Goal: Entertainment & Leisure: Browse casually

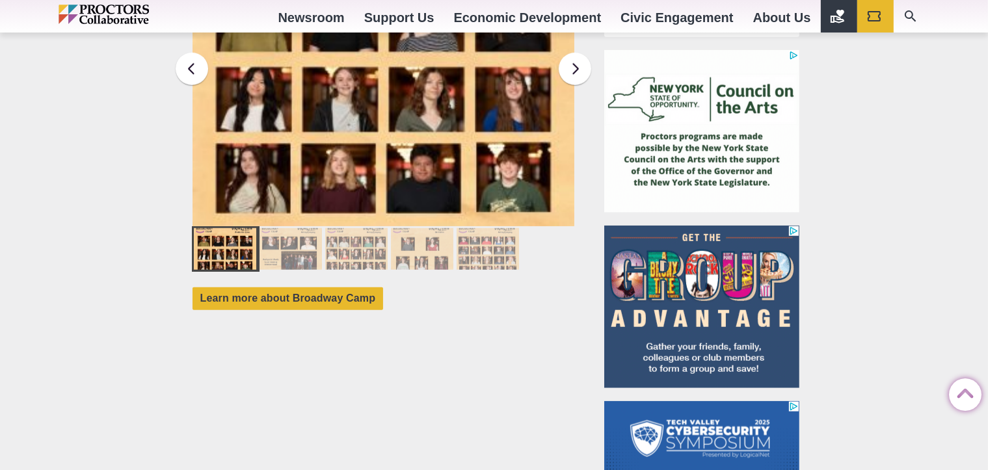
scroll to position [1270, 0]
click at [299, 235] on div at bounding box center [291, 249] width 62 height 42
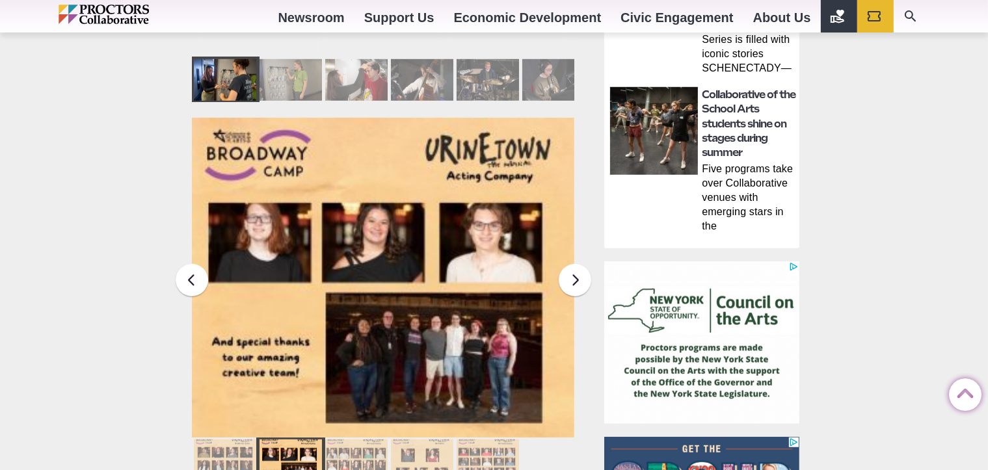
scroll to position [1059, 0]
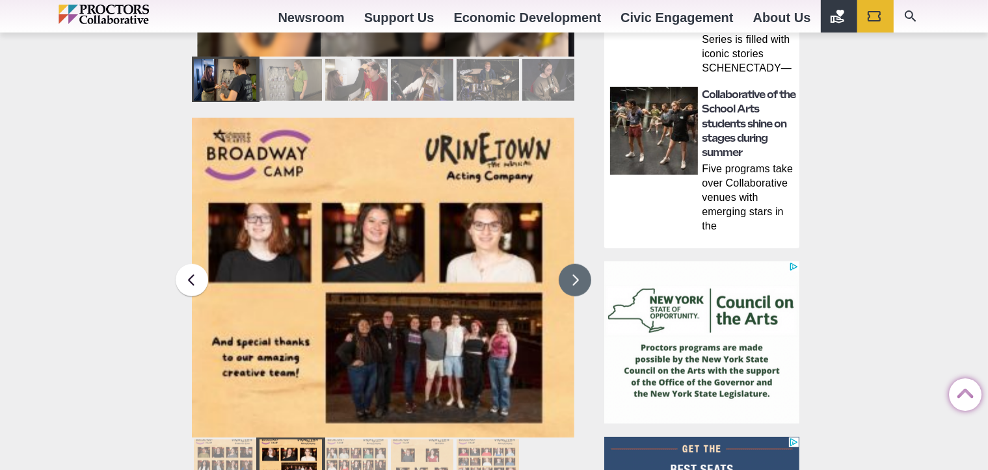
click at [578, 267] on button at bounding box center [575, 280] width 33 height 33
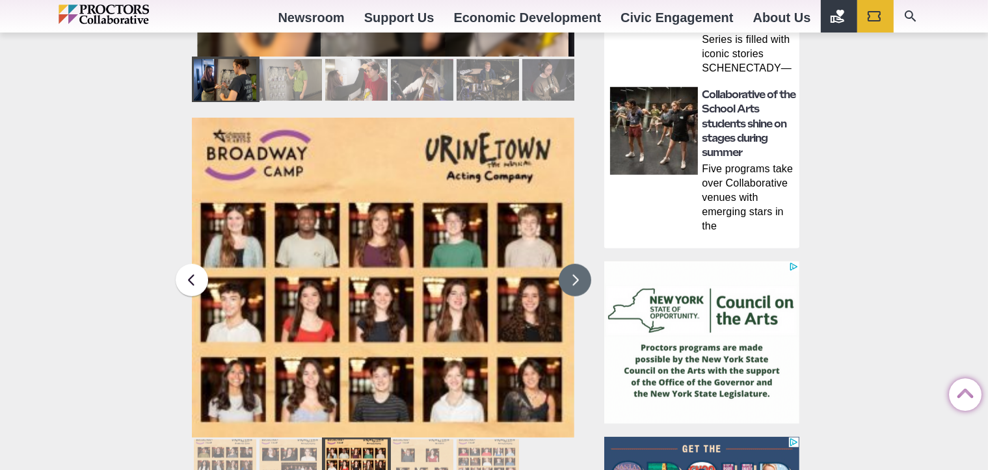
click at [305, 223] on img at bounding box center [383, 278] width 383 height 320
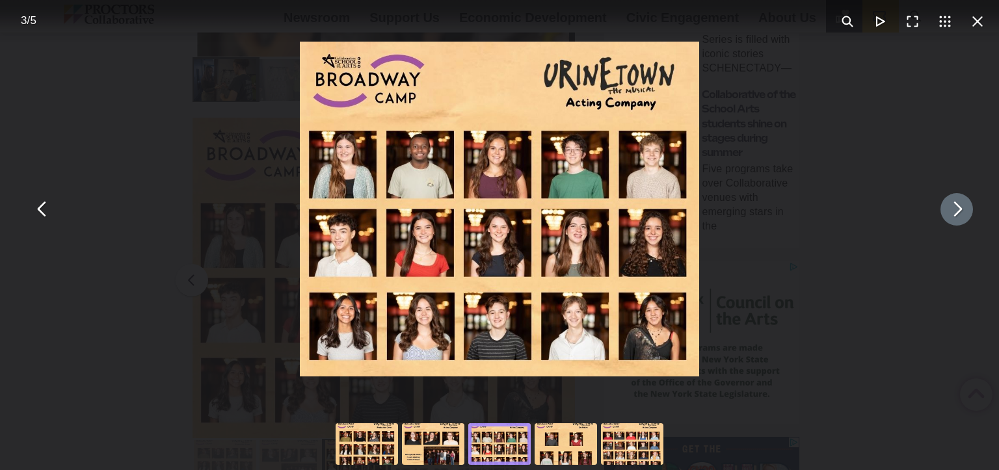
click at [947, 210] on button "You can close this modal content with the ESC key" at bounding box center [957, 209] width 33 height 33
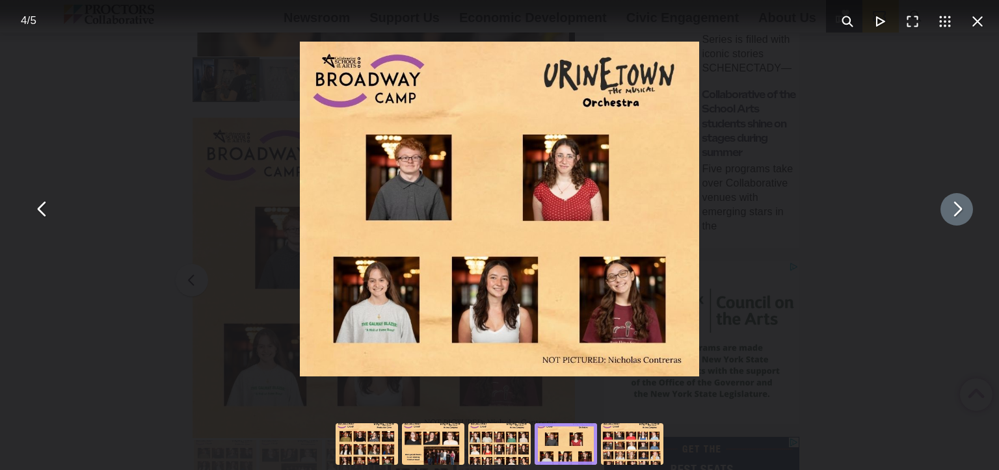
click at [947, 210] on button "You can close this modal content with the ESC key" at bounding box center [957, 209] width 33 height 33
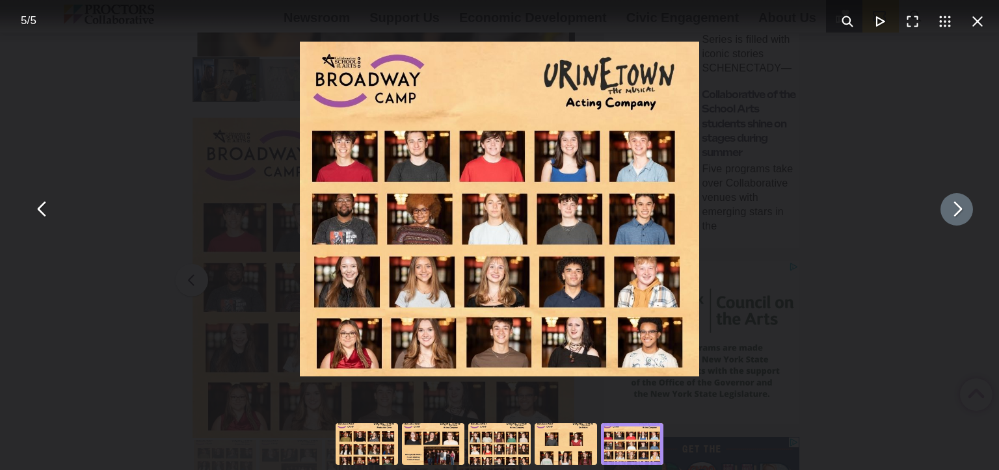
click at [945, 212] on button "You can close this modal content with the ESC key" at bounding box center [957, 209] width 33 height 33
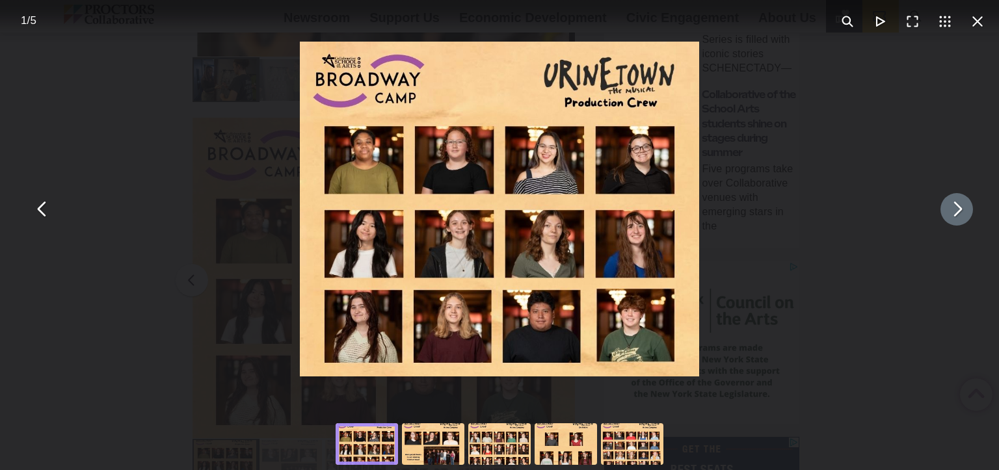
click at [945, 212] on button "You can close this modal content with the ESC key" at bounding box center [957, 209] width 33 height 33
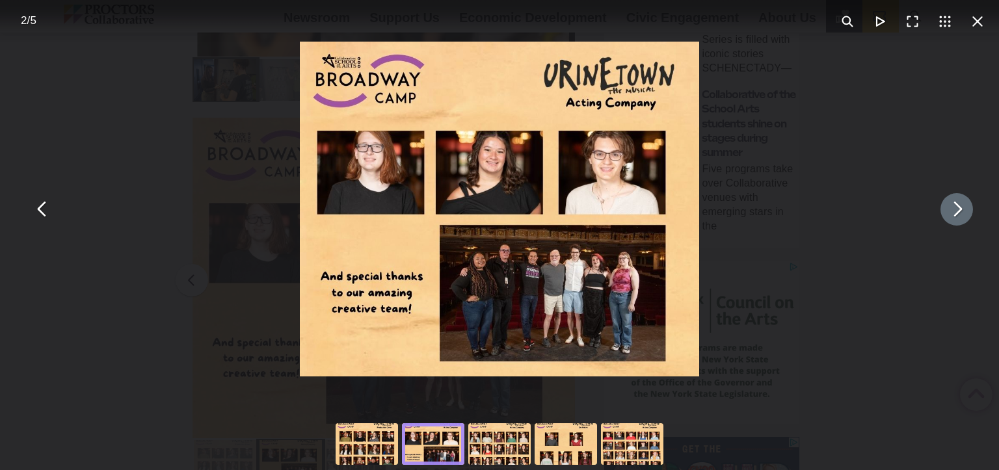
click at [958, 220] on button "You can close this modal content with the ESC key" at bounding box center [957, 209] width 33 height 33
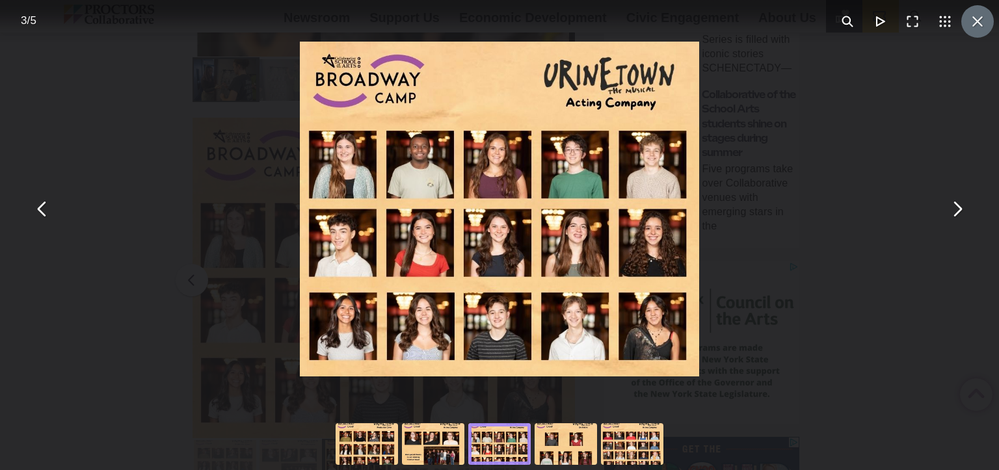
click at [973, 20] on button "You can close this modal content with the ESC key" at bounding box center [978, 21] width 33 height 33
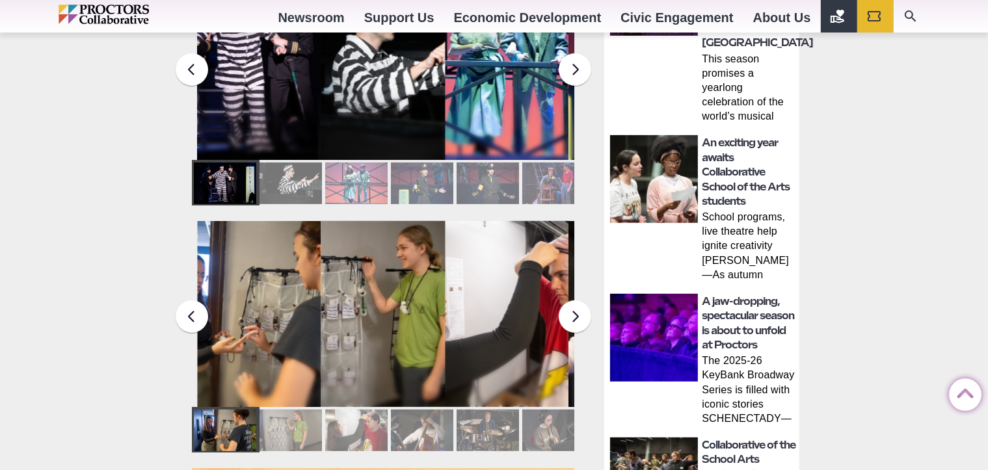
scroll to position [705, 0]
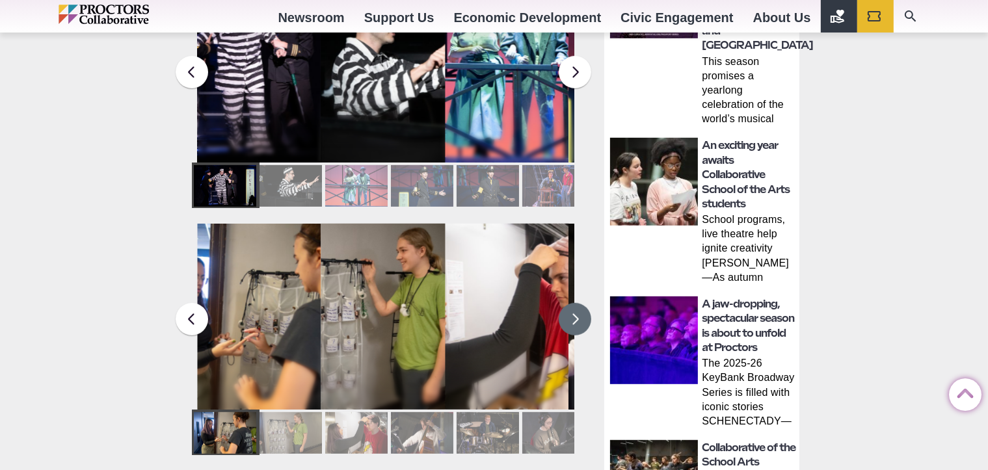
click at [578, 308] on button at bounding box center [575, 319] width 33 height 33
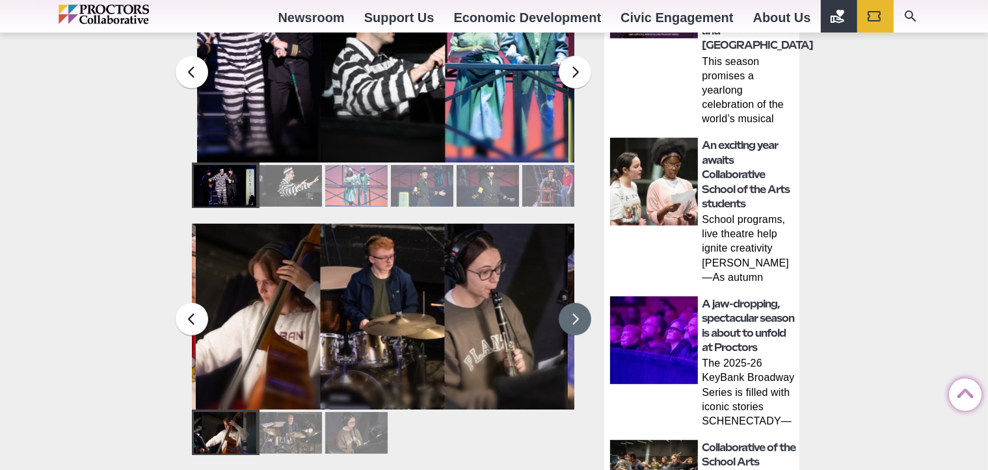
scroll to position [27, 0]
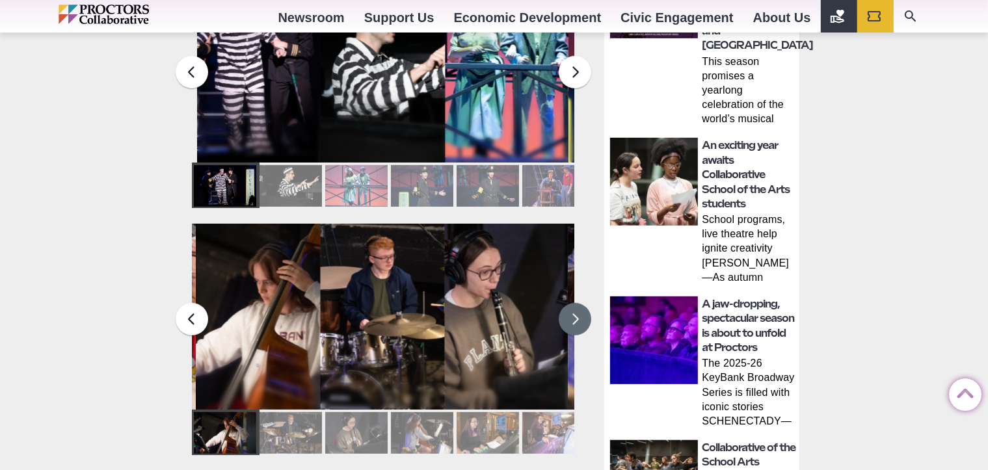
click at [585, 307] on button at bounding box center [575, 319] width 33 height 33
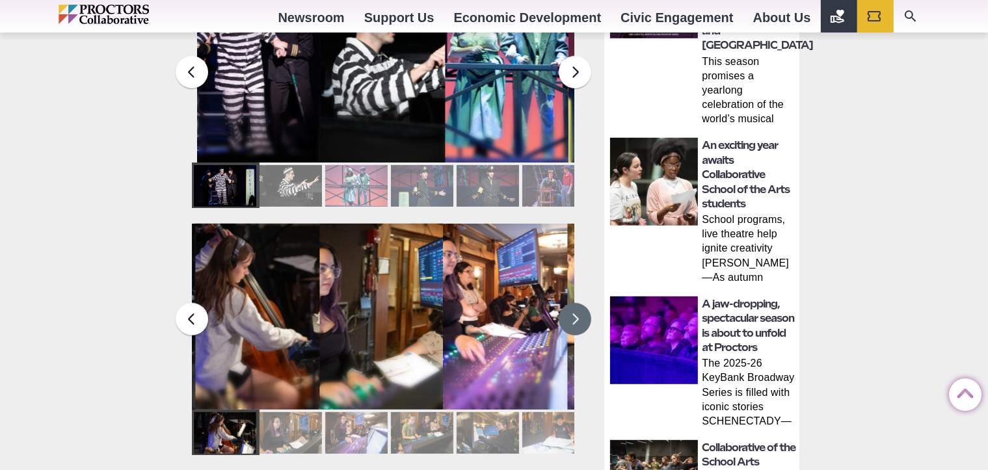
click at [585, 307] on button at bounding box center [575, 319] width 33 height 33
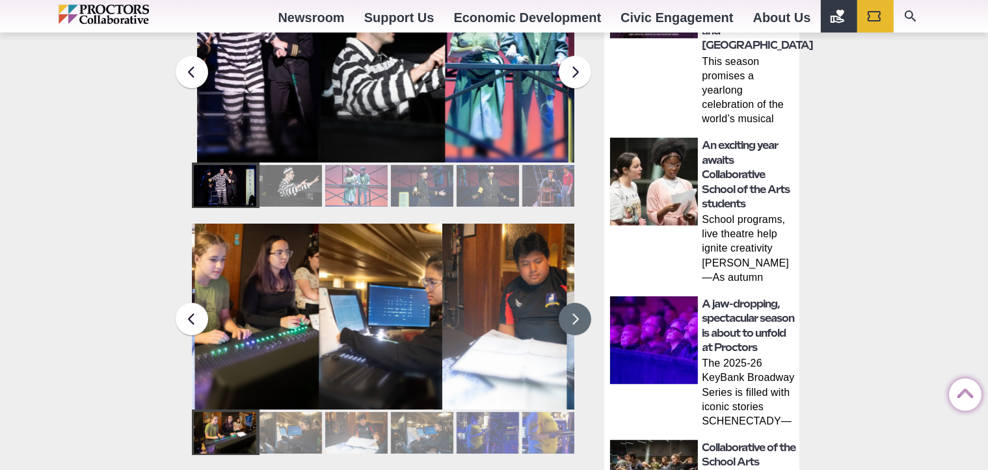
click at [585, 307] on button at bounding box center [575, 319] width 33 height 33
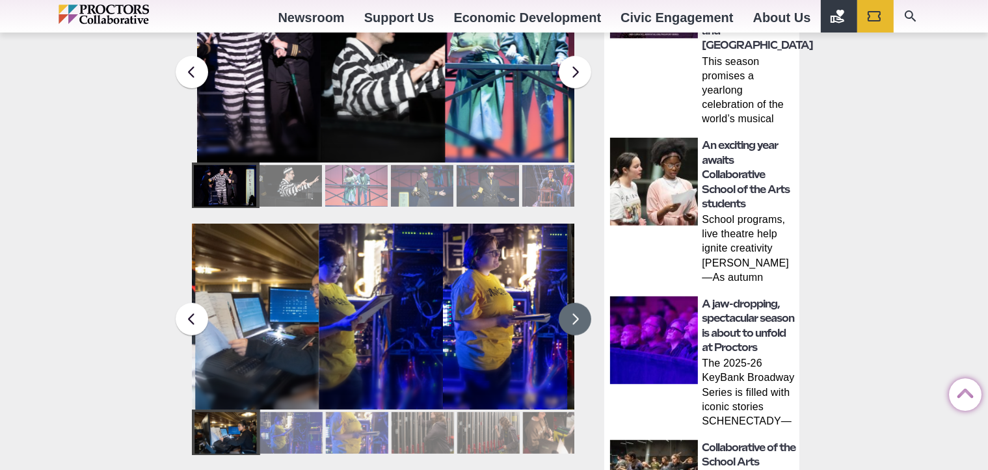
click at [585, 307] on button at bounding box center [575, 319] width 33 height 33
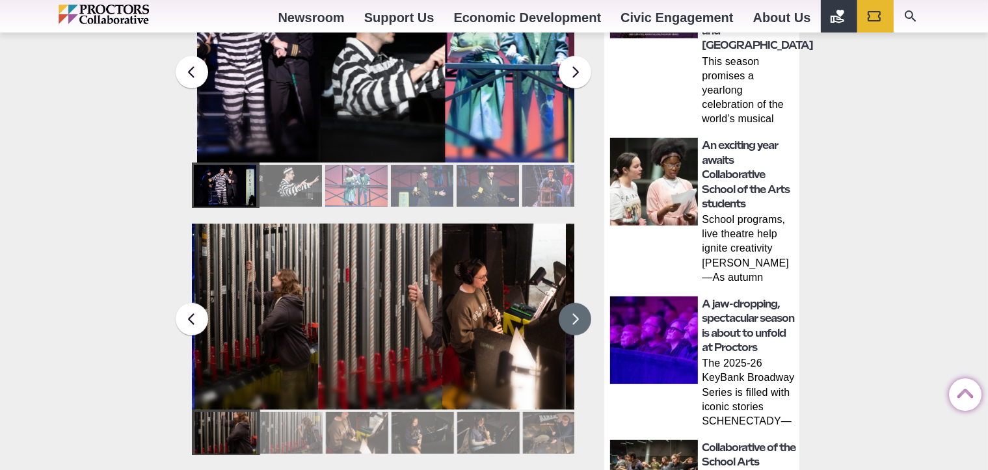
click at [585, 307] on button at bounding box center [575, 319] width 33 height 33
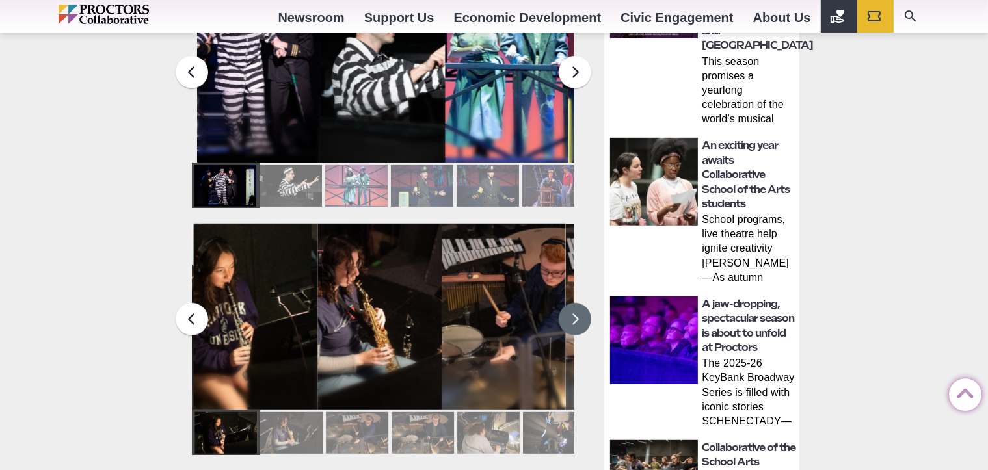
click at [584, 307] on button at bounding box center [575, 319] width 33 height 33
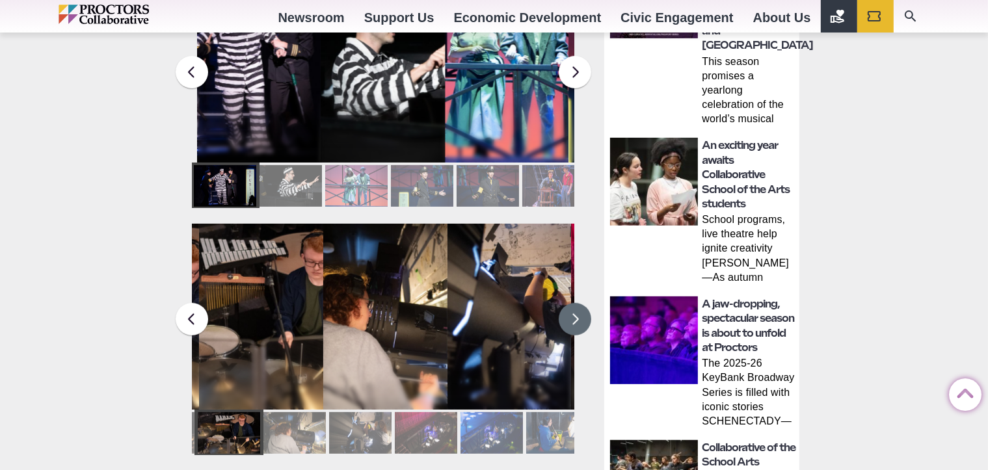
click at [583, 307] on button at bounding box center [575, 319] width 33 height 33
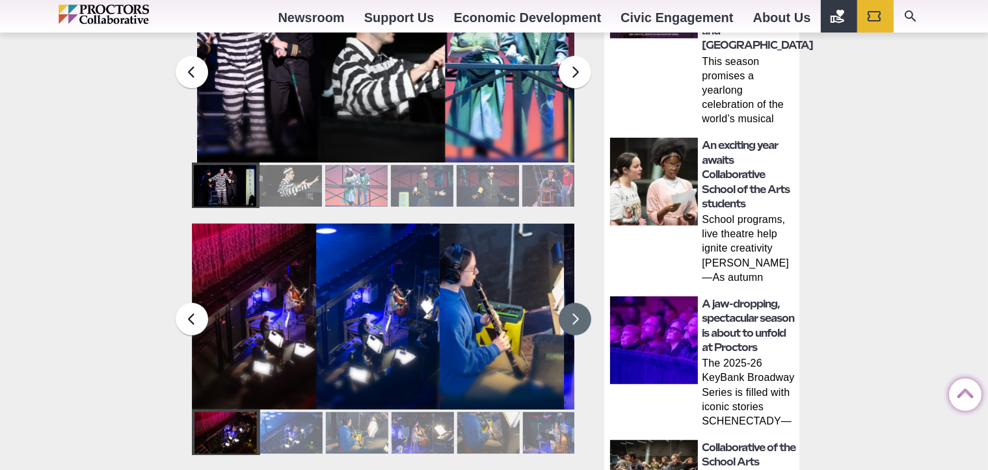
click at [581, 306] on button at bounding box center [575, 319] width 33 height 33
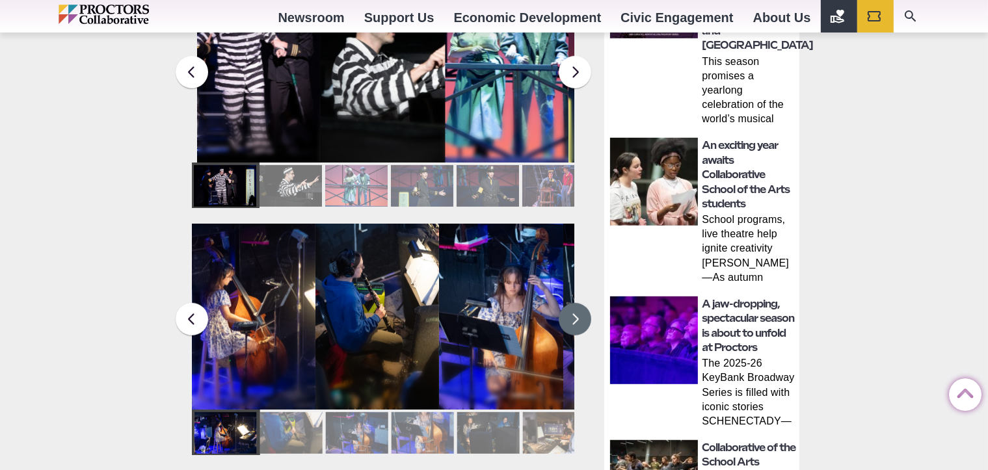
click at [580, 306] on button at bounding box center [575, 319] width 33 height 33
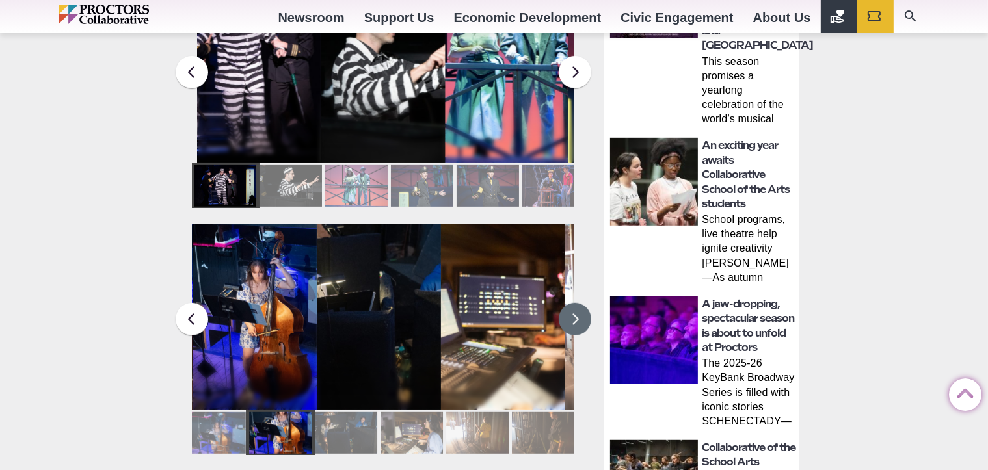
click at [580, 306] on button at bounding box center [575, 319] width 33 height 33
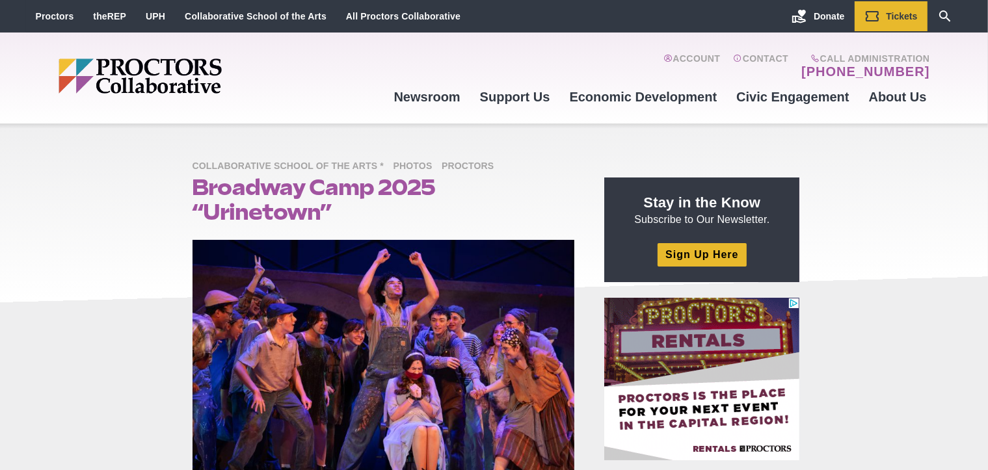
scroll to position [0, 0]
